Goal: Task Accomplishment & Management: Complete application form

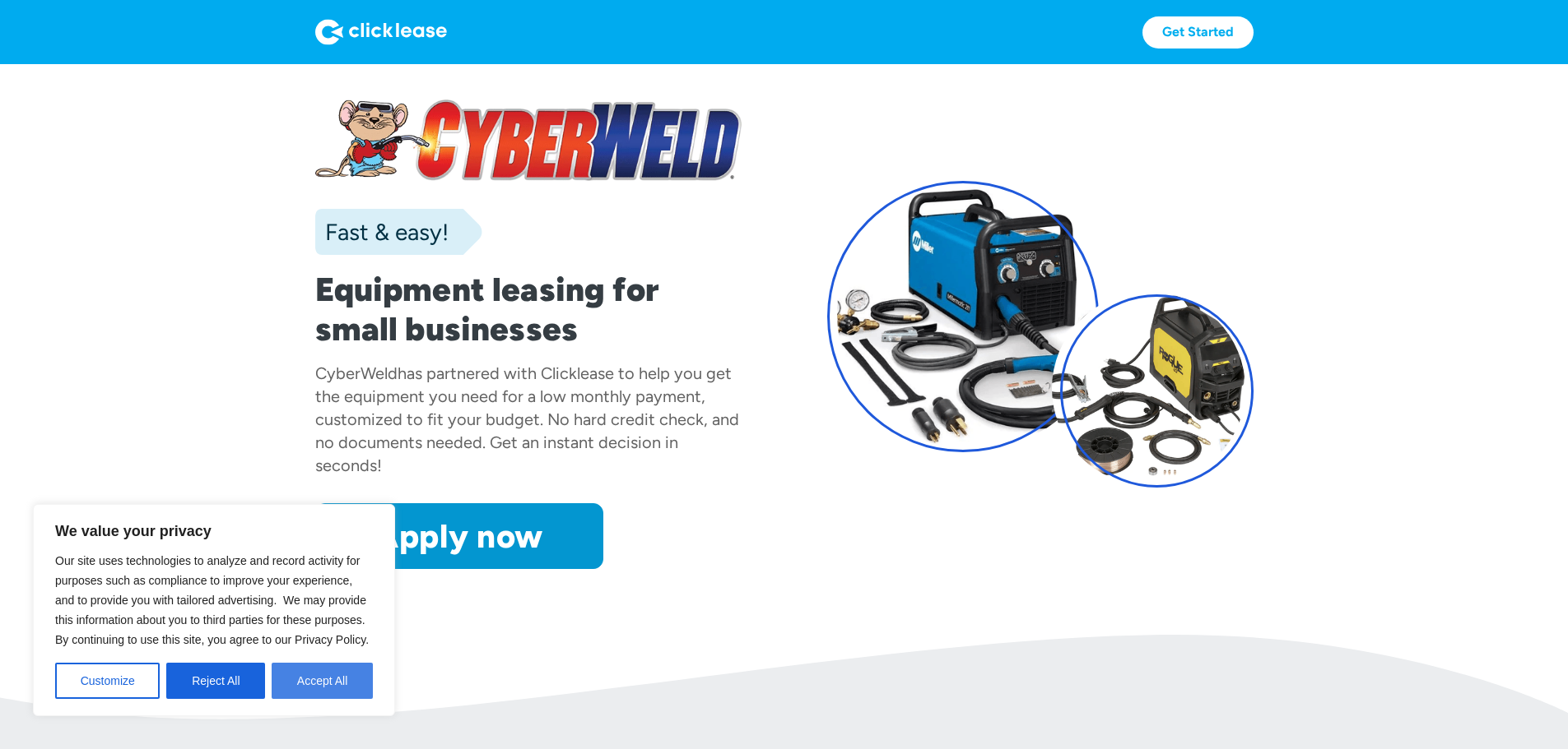
click at [316, 681] on button "Accept All" at bounding box center [321, 681] width 102 height 36
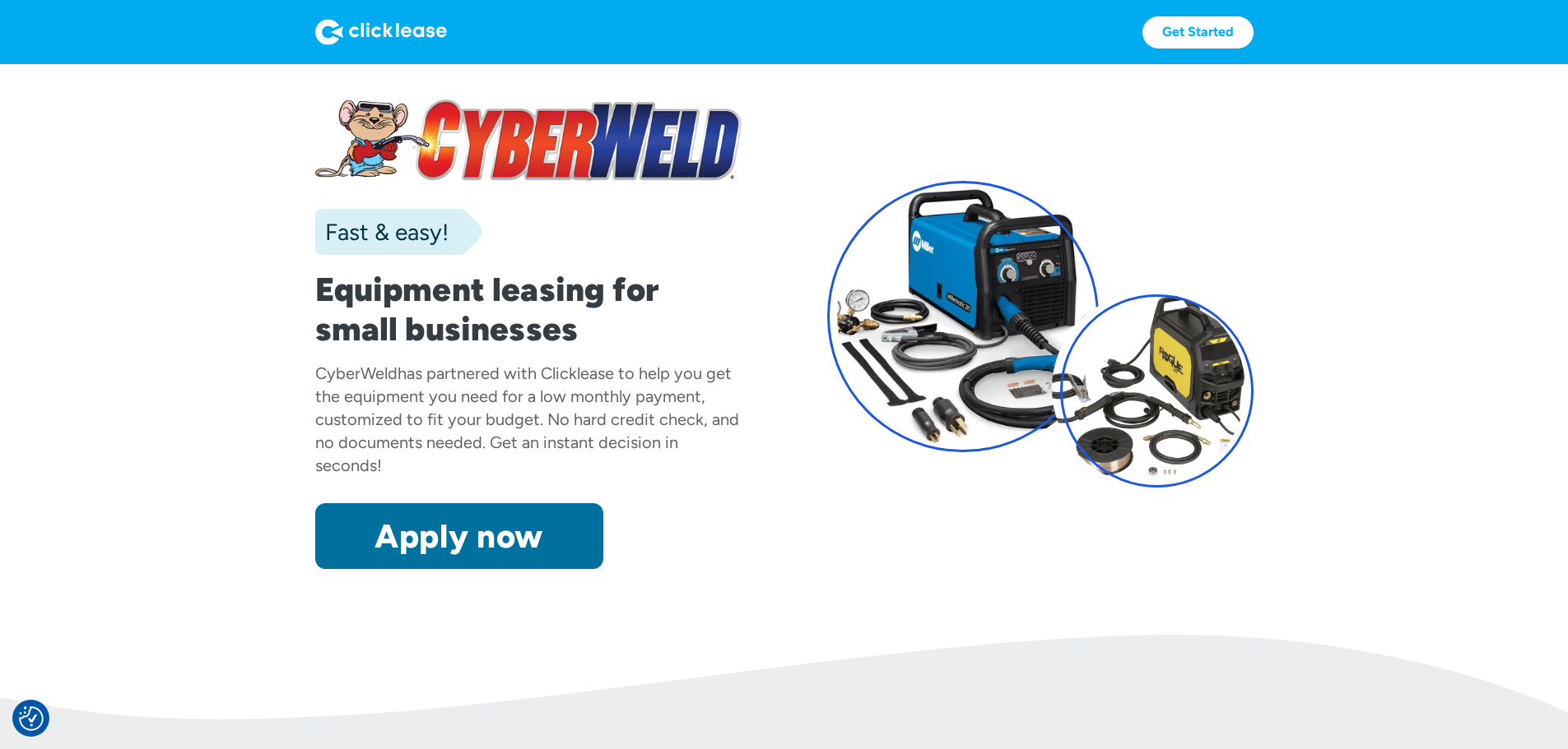
click at [381, 570] on link "Apply now" at bounding box center [460, 536] width 288 height 66
